Goal: Download file/media

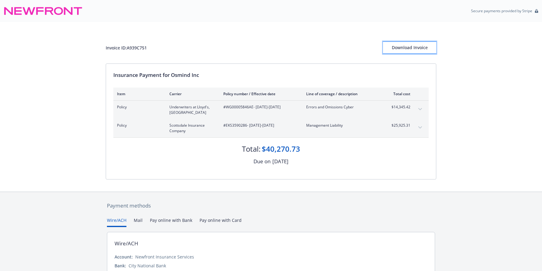
click at [407, 45] on div "Download Invoice" at bounding box center [409, 48] width 53 height 12
click at [286, 41] on div "Invoice ID: A939C751 Download Invoice" at bounding box center [271, 47] width 331 height 12
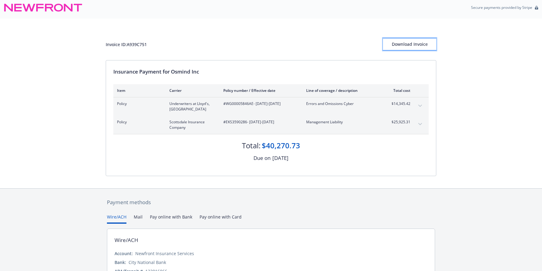
click at [418, 40] on div "Download Invoice" at bounding box center [409, 44] width 53 height 12
